Goal: Information Seeking & Learning: Learn about a topic

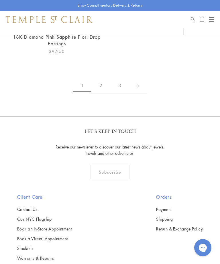
scroll to position [4727, 0]
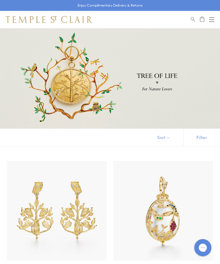
click at [214, 97] on div at bounding box center [110, 78] width 220 height 100
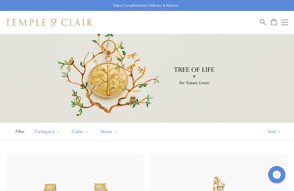
scroll to position [13, 0]
